Goal: Information Seeking & Learning: Check status

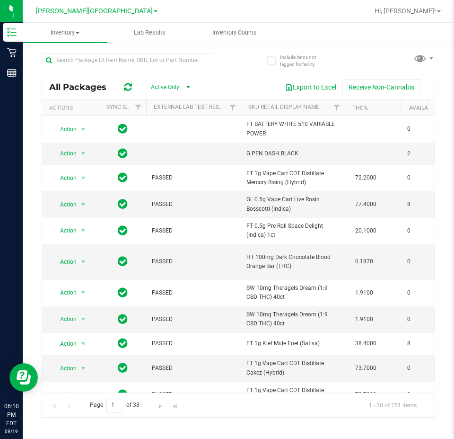
click at [329, 12] on div at bounding box center [268, 11] width 199 height 18
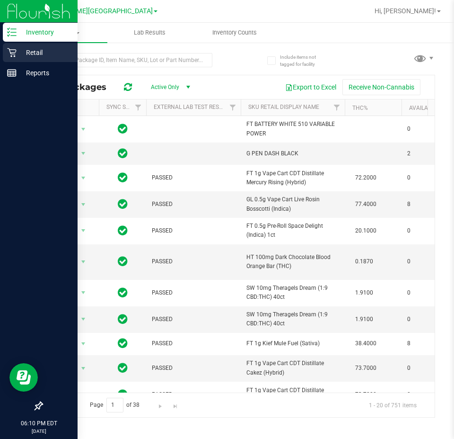
click at [46, 50] on p "Retail" at bounding box center [45, 52] width 57 height 11
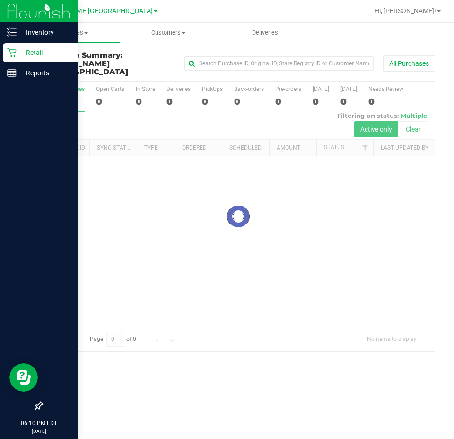
click at [336, 221] on div at bounding box center [238, 216] width 393 height 269
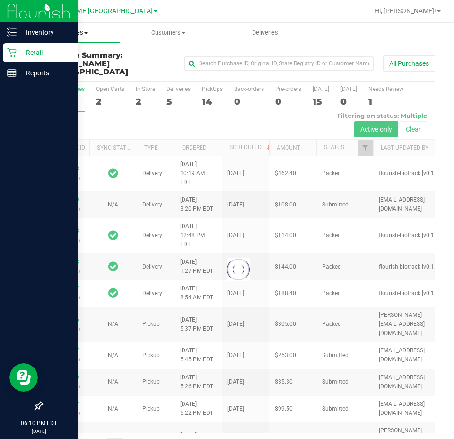
click at [83, 28] on uib-tab-heading "Purchases Summary of purchases Fulfillment All purchases" at bounding box center [71, 33] width 97 height 20
click at [67, 68] on span "Fulfillment" at bounding box center [52, 68] width 59 height 8
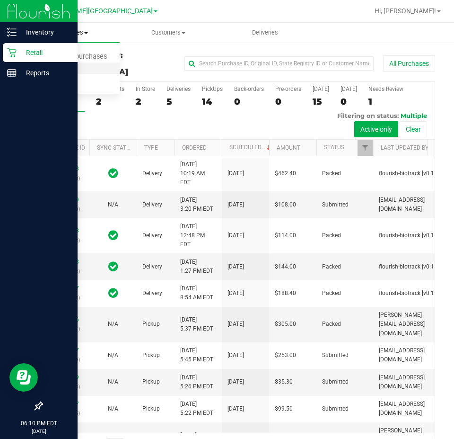
click at [65, 63] on li "Fulfillment" at bounding box center [71, 68] width 97 height 11
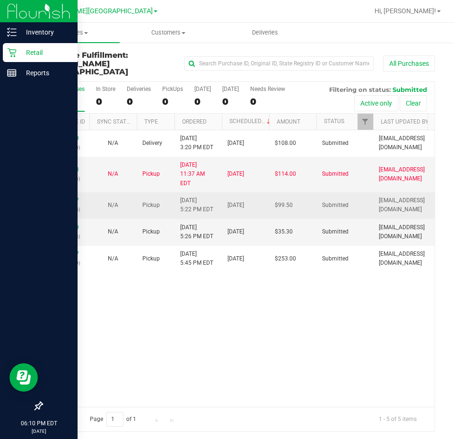
click at [63, 205] on p "(325821795)" at bounding box center [66, 209] width 36 height 9
click at [59, 197] on link "11976367" at bounding box center [66, 200] width 26 height 7
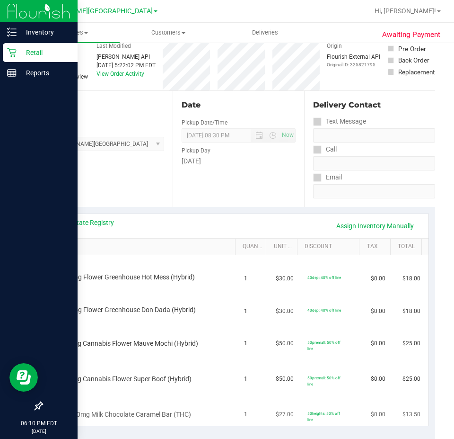
scroll to position [95, 0]
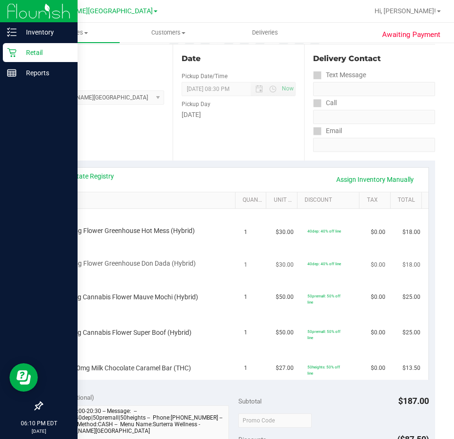
click at [104, 261] on span "FD 3.5g Flower Greenhouse Don Dada (Hybrid)" at bounding box center [127, 263] width 137 height 9
click at [108, 294] on span "FT 3.5g Cannabis Flower Mauve Mochi (Hybrid)" at bounding box center [128, 296] width 139 height 9
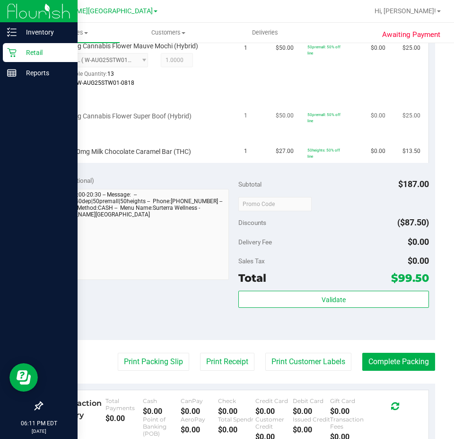
scroll to position [142, 0]
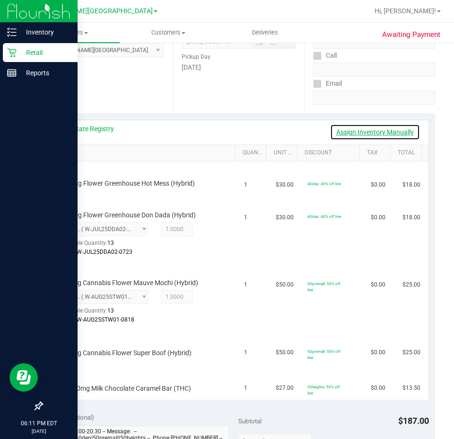
click at [352, 129] on link "Assign Inventory Manually" at bounding box center [375, 132] width 90 height 16
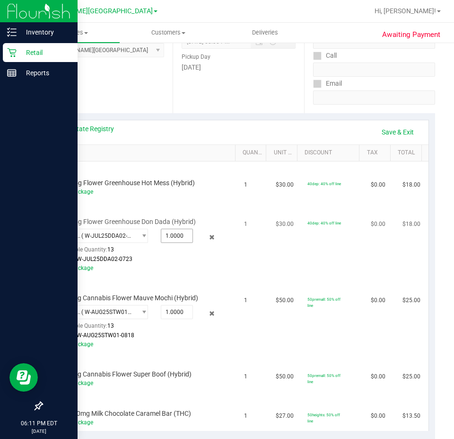
click at [170, 235] on span "1.0000 1" at bounding box center [177, 236] width 32 height 14
click at [209, 229] on div "7931476576762881 ( W-JUL25DDA02-0723 | orig: FLSRWGM-20250729-1362 ) 7931476576…" at bounding box center [139, 229] width 161 height 0
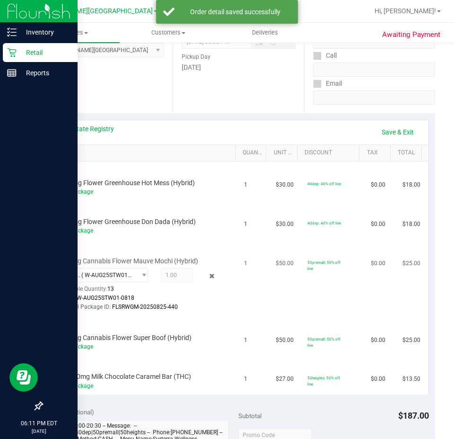
click at [210, 274] on icon at bounding box center [212, 276] width 10 height 11
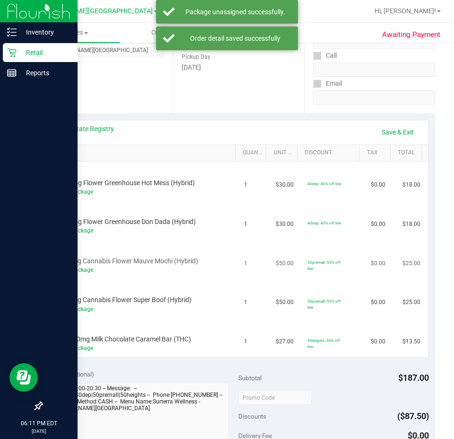
click at [210, 276] on td "FT 3.5g Cannabis Flower Mauve Mochi (Hybrid) Add Package" at bounding box center [144, 259] width 190 height 39
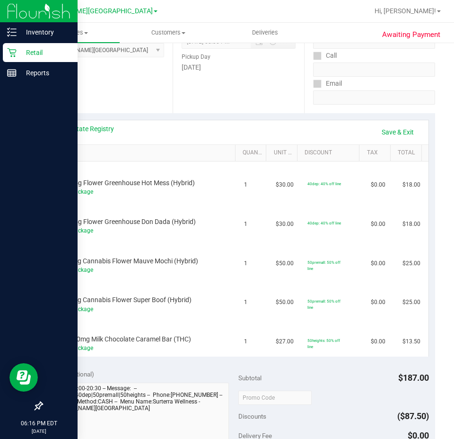
drag, startPoint x: 240, startPoint y: 79, endPoint x: 234, endPoint y: 79, distance: 6.2
click at [240, 79] on div "Date Pickup Date/Time [DATE] Now [DATE] 08:30 PM Now Pickup Day [DATE]" at bounding box center [238, 55] width 131 height 116
drag, startPoint x: 22, startPoint y: 53, endPoint x: 14, endPoint y: 57, distance: 8.7
click at [21, 53] on p "Retail" at bounding box center [45, 52] width 57 height 11
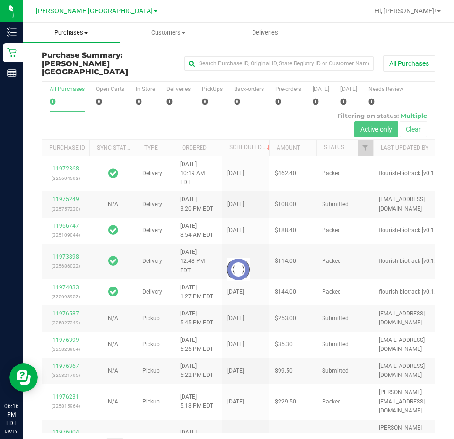
click at [58, 35] on span "Purchases" at bounding box center [71, 32] width 97 height 9
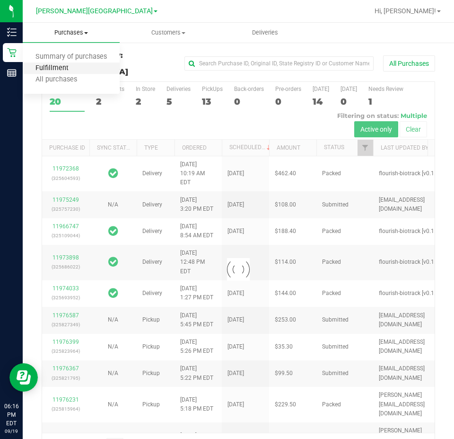
click at [62, 66] on span "Fulfillment" at bounding box center [52, 68] width 59 height 8
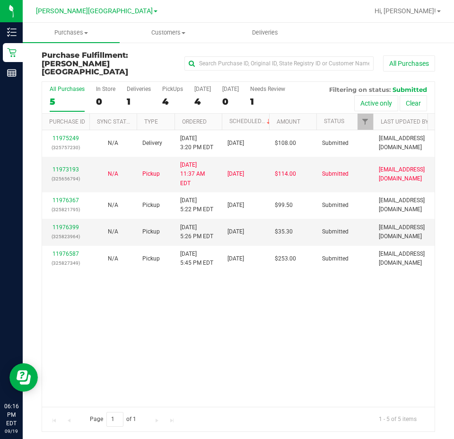
click at [193, 296] on div "11975249 (325757230) N/A Delivery [DATE] 3:20 PM EDT 9/22/2025 $108.00 Submitte…" at bounding box center [238, 268] width 393 height 276
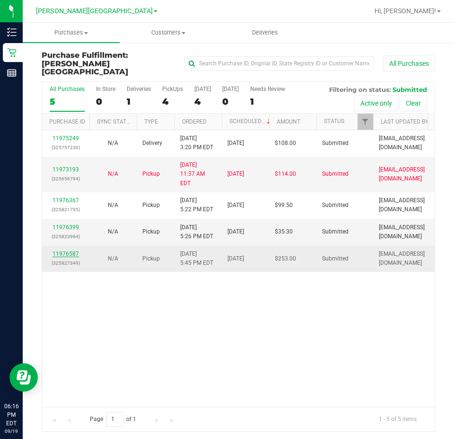
click at [70, 250] on link "11976587" at bounding box center [66, 253] width 26 height 7
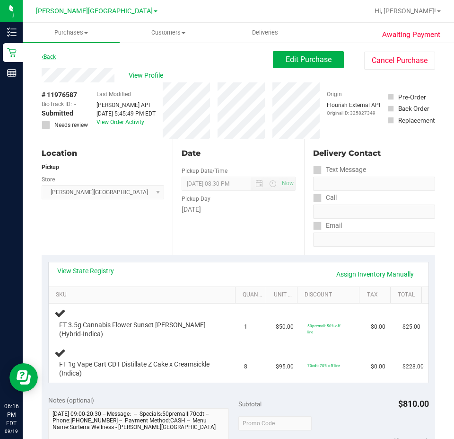
click at [49, 60] on link "Back" at bounding box center [49, 56] width 14 height 7
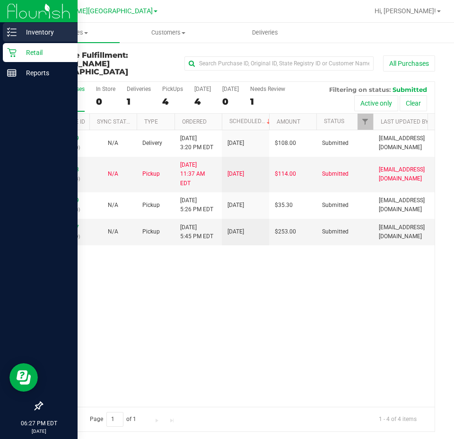
click at [16, 28] on icon at bounding box center [11, 31] width 9 height 9
click at [18, 29] on p "Inventory" at bounding box center [45, 31] width 57 height 11
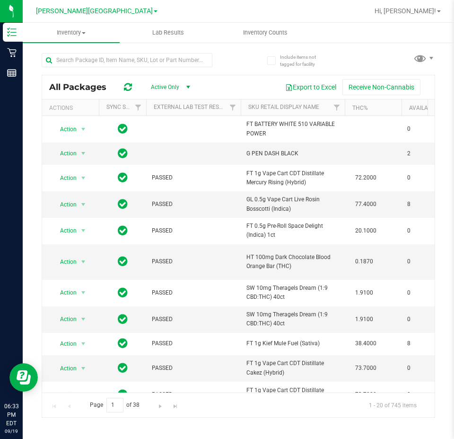
click at [92, 52] on div at bounding box center [140, 59] width 197 height 30
click at [87, 70] on div at bounding box center [127, 64] width 171 height 22
click at [91, 54] on input "text" at bounding box center [127, 60] width 171 height 14
click at [91, 55] on input "text" at bounding box center [127, 60] width 171 height 14
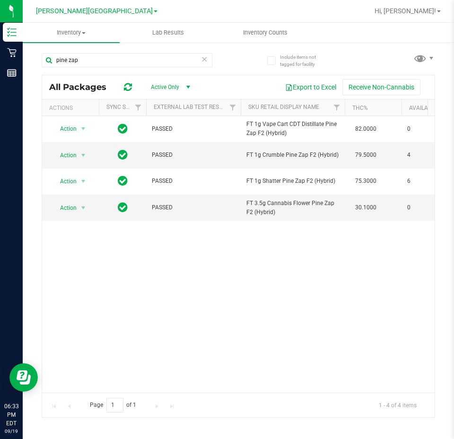
click at [281, 243] on div "Action Action Global inventory Package audit log Print package label Print prod…" at bounding box center [238, 254] width 393 height 276
click at [115, 70] on div "pine zap" at bounding box center [127, 64] width 171 height 22
click at [115, 64] on input "pine zap" at bounding box center [127, 60] width 171 height 14
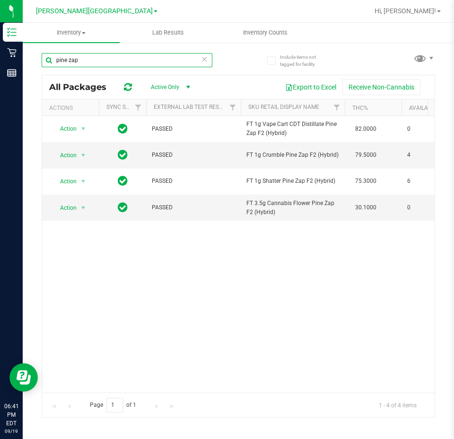
click at [115, 64] on input "pine zap" at bounding box center [127, 60] width 171 height 14
type input "pkt"
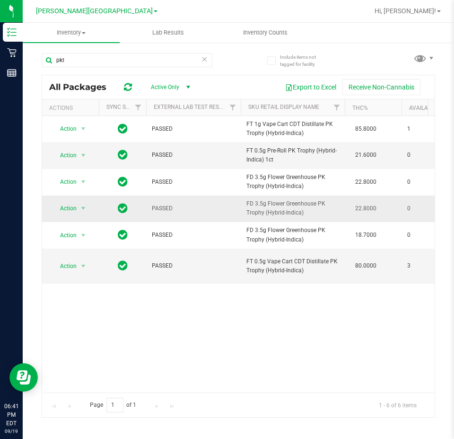
click at [323, 207] on span "FD 3.5g Flower Greenhouse PK Trophy (Hybrid-Indica)" at bounding box center [293, 208] width 93 height 18
click at [324, 207] on span "FD 3.5g Flower Greenhouse PK Trophy (Hybrid-Indica)" at bounding box center [293, 208] width 93 height 18
click at [371, 37] on ul "Inventory All packages All inventory Waste log Lab Results Inventory Counts" at bounding box center [250, 33] width 454 height 20
click at [205, 56] on icon at bounding box center [204, 58] width 7 height 11
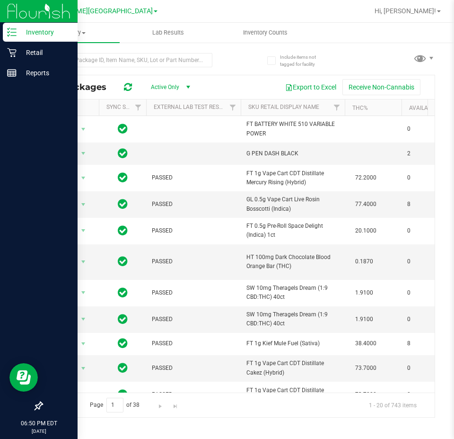
click at [41, 37] on p "Inventory" at bounding box center [45, 31] width 57 height 11
click at [41, 47] on p "Retail" at bounding box center [45, 52] width 57 height 11
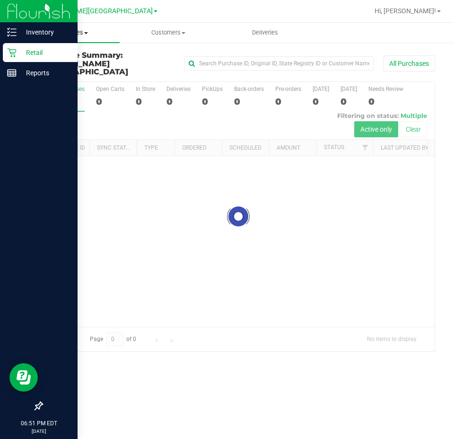
click at [67, 32] on span "Purchases" at bounding box center [71, 32] width 97 height 9
click at [65, 64] on span "Fulfillment" at bounding box center [52, 68] width 59 height 8
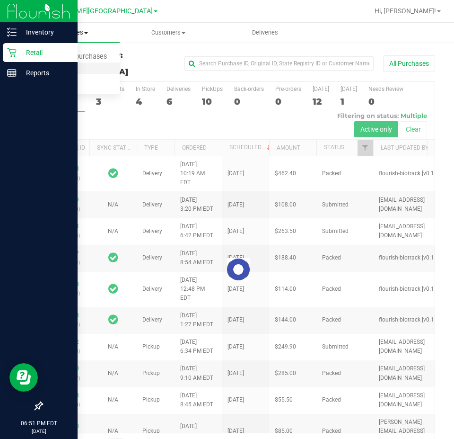
click at [63, 66] on span "Fulfillment" at bounding box center [52, 68] width 59 height 8
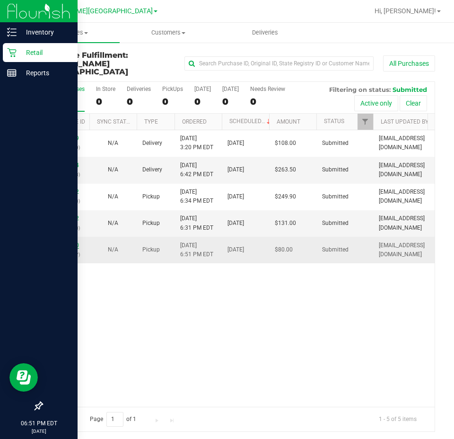
click at [65, 242] on link "11977090" at bounding box center [66, 245] width 26 height 7
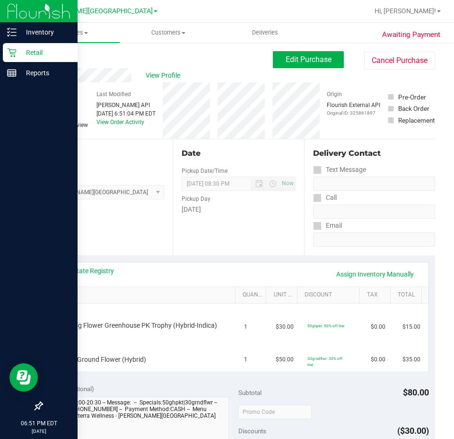
click at [81, 257] on div "View State Registry Assign Inventory Manually SKU Quantity Unit Price Discount …" at bounding box center [239, 316] width 394 height 122
click at [43, 58] on icon at bounding box center [43, 57] width 2 height 6
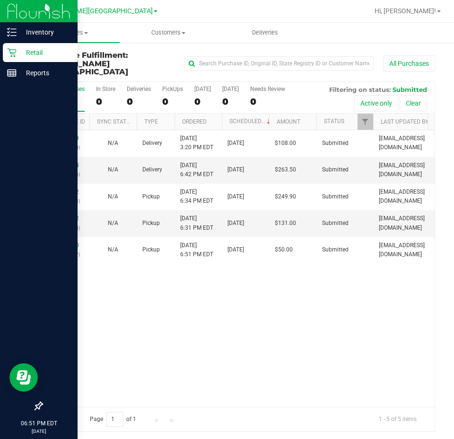
click at [179, 316] on div "11975249 (325757230) N/A Delivery [DATE] 3:20 PM EDT 9/22/2025 $108.00 Submitte…" at bounding box center [238, 268] width 393 height 276
click at [227, 288] on div "11975249 (325757230) N/A Delivery [DATE] 3:20 PM EDT 9/22/2025 $108.00 Submitte…" at bounding box center [238, 268] width 393 height 276
click at [49, 27] on p "Inventory" at bounding box center [45, 31] width 57 height 11
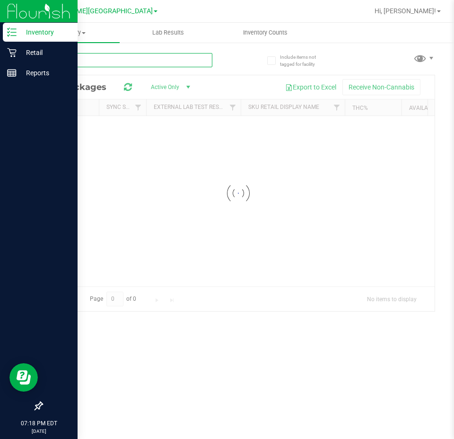
click at [121, 67] on div "Inventory All packages All inventory Waste log Lab Results Inventory Counts" at bounding box center [239, 231] width 432 height 416
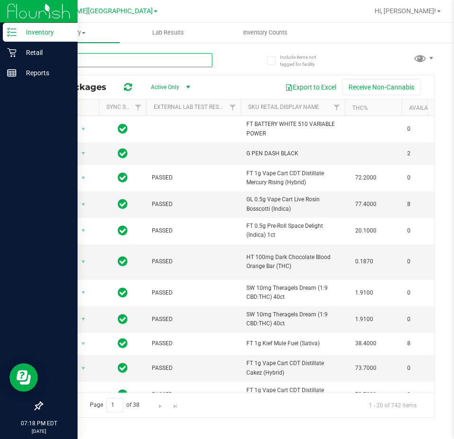
click at [69, 59] on input "text" at bounding box center [127, 60] width 171 height 14
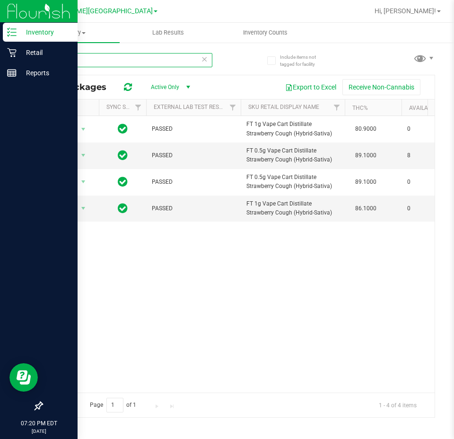
click at [90, 54] on input "sbc" at bounding box center [127, 60] width 171 height 14
click at [91, 54] on input "sbc" at bounding box center [127, 60] width 171 height 14
type input "pkt"
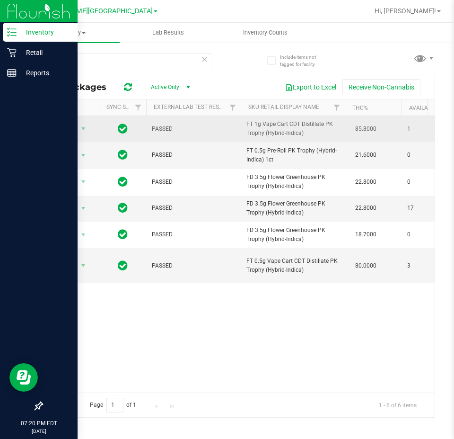
click at [378, 128] on span "85.8000" at bounding box center [366, 129] width 31 height 14
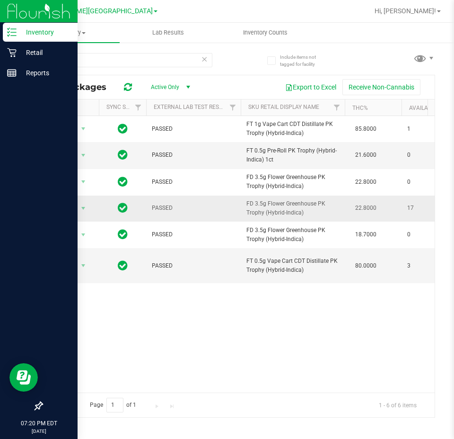
drag, startPoint x: 401, startPoint y: 219, endPoint x: 407, endPoint y: 212, distance: 8.4
click at [124, 66] on input "pkt" at bounding box center [127, 60] width 171 height 14
click at [214, 63] on div "pkt" at bounding box center [140, 59] width 197 height 30
click at [202, 57] on icon at bounding box center [204, 58] width 7 height 11
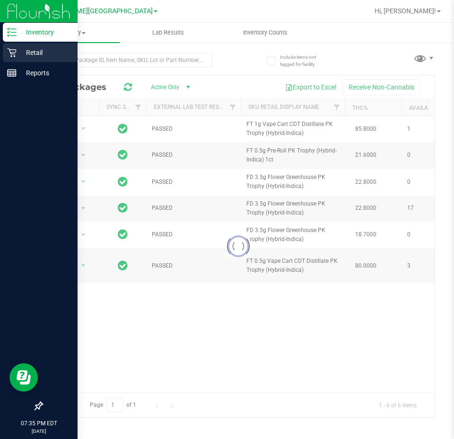
click at [15, 53] on icon at bounding box center [11, 52] width 9 height 9
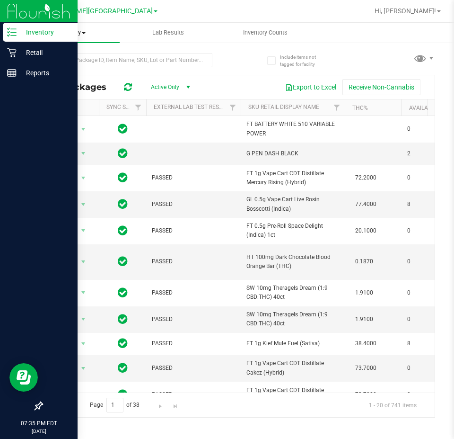
click at [74, 26] on uib-tab-heading "Inventory All packages All inventory Waste log" at bounding box center [71, 33] width 97 height 20
click at [63, 65] on span "All inventory" at bounding box center [55, 68] width 64 height 8
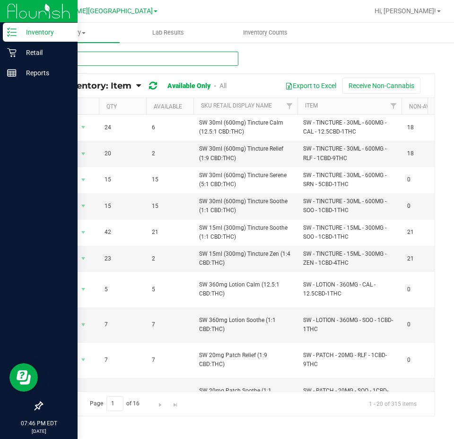
click at [94, 55] on input "text" at bounding box center [140, 59] width 197 height 14
type input "pkt"
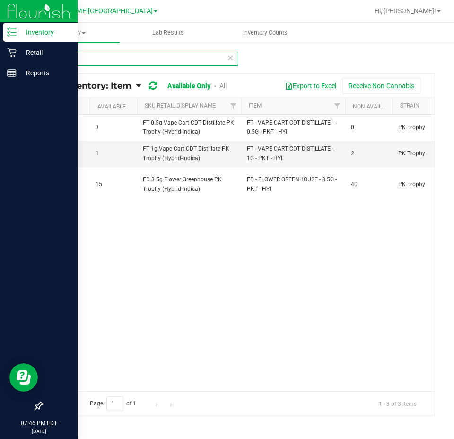
scroll to position [0, 64]
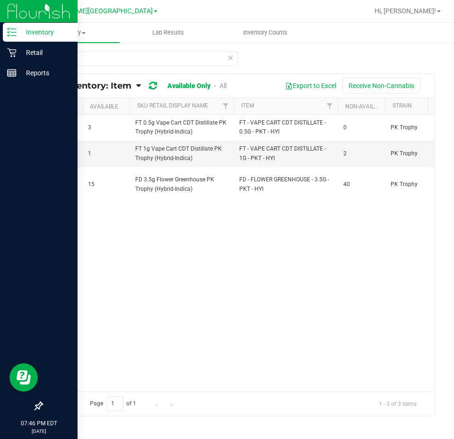
drag, startPoint x: 127, startPoint y: 383, endPoint x: 139, endPoint y: 381, distance: 12.1
click at [139, 381] on div "Action Action Global inventory View packages 3 3 FT 0.5g Vape Cart CDT Distilla…" at bounding box center [238, 253] width 393 height 276
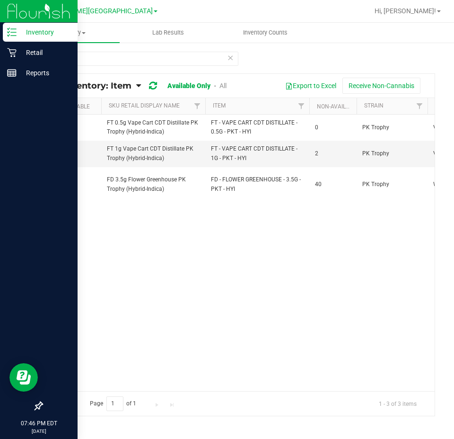
scroll to position [0, 0]
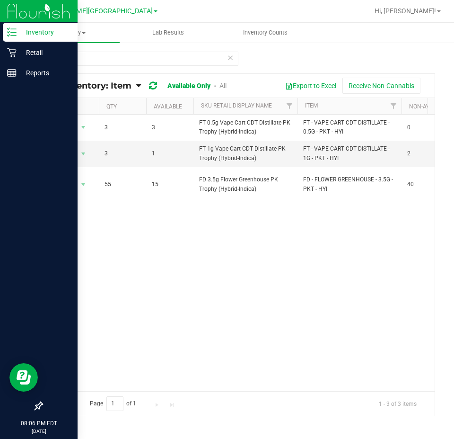
click at [274, 291] on div "Action Action Global inventory View packages 3 3 FT 0.5g Vape Cart CDT Distilla…" at bounding box center [238, 253] width 393 height 276
click at [230, 64] on input "pkt" at bounding box center [140, 59] width 197 height 14
click at [230, 57] on icon at bounding box center [230, 57] width 7 height 11
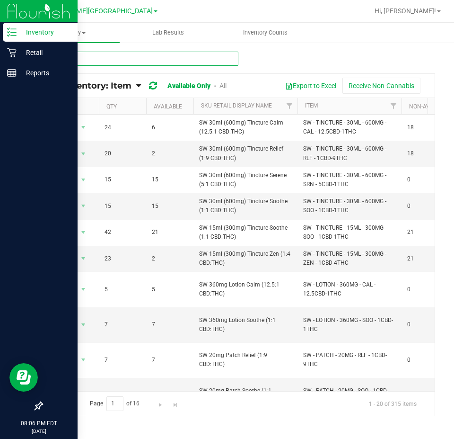
click at [61, 56] on input "text" at bounding box center [140, 59] width 197 height 14
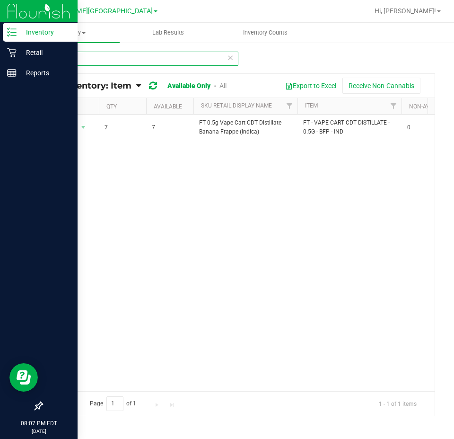
click at [158, 54] on input "bfp" at bounding box center [140, 59] width 197 height 14
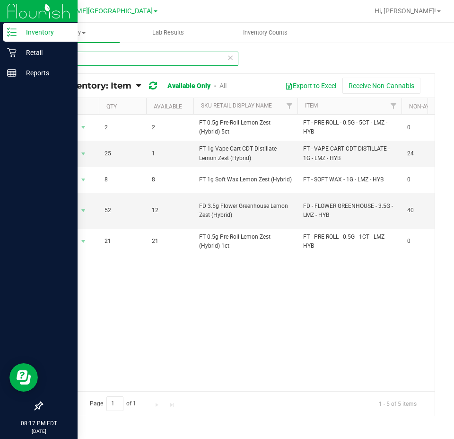
click at [97, 63] on input "lmz" at bounding box center [140, 59] width 197 height 14
type input "jgn"
